Goal: Find specific page/section: Find specific page/section

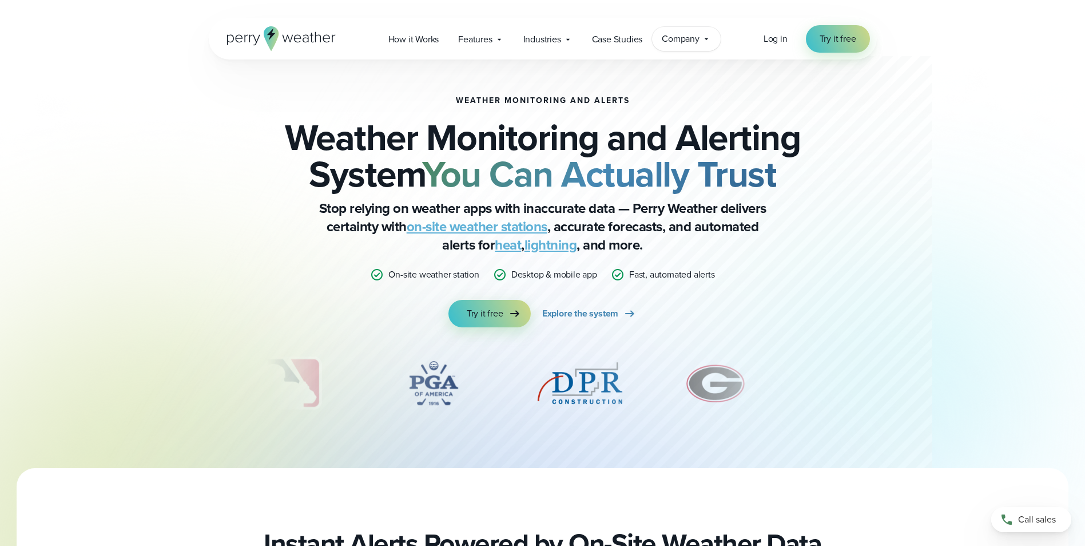
click at [698, 42] on span "Company" at bounding box center [681, 39] width 38 height 14
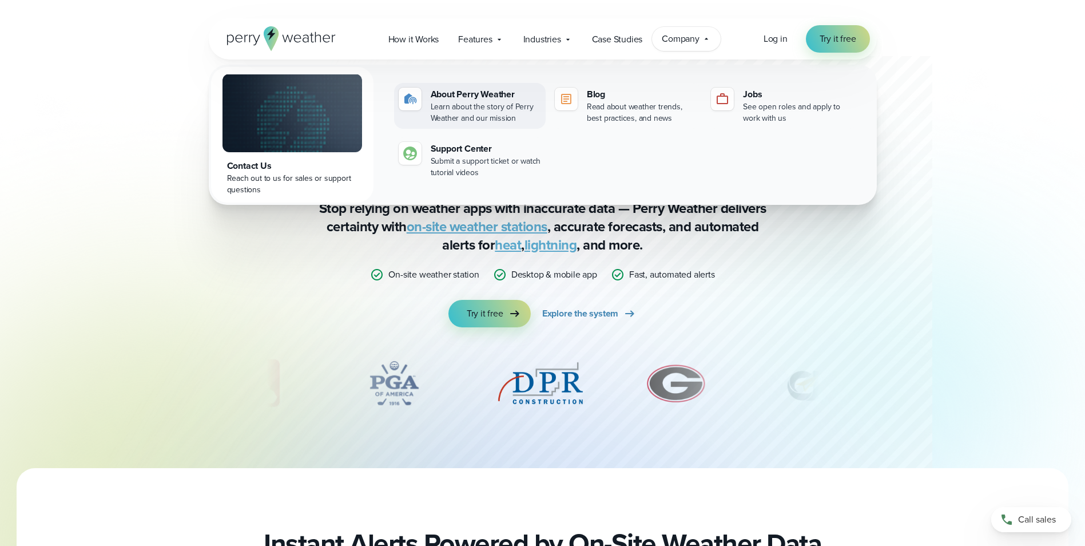
click at [483, 96] on div "About Perry Weather" at bounding box center [486, 94] width 110 height 14
